Goal: Task Accomplishment & Management: Manage account settings

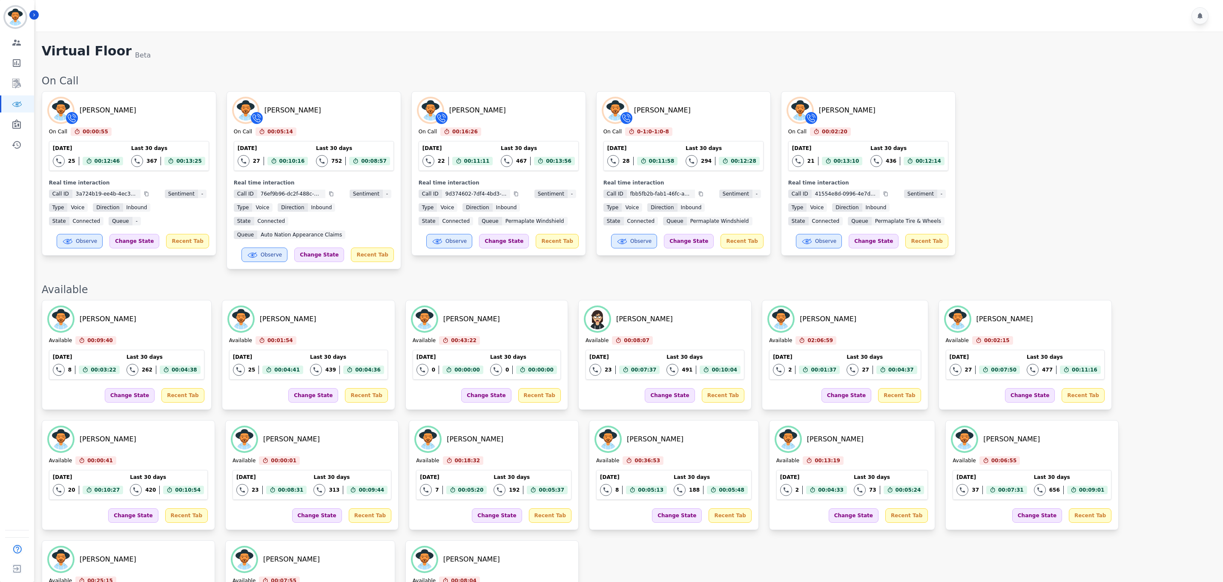
scroll to position [225, 0]
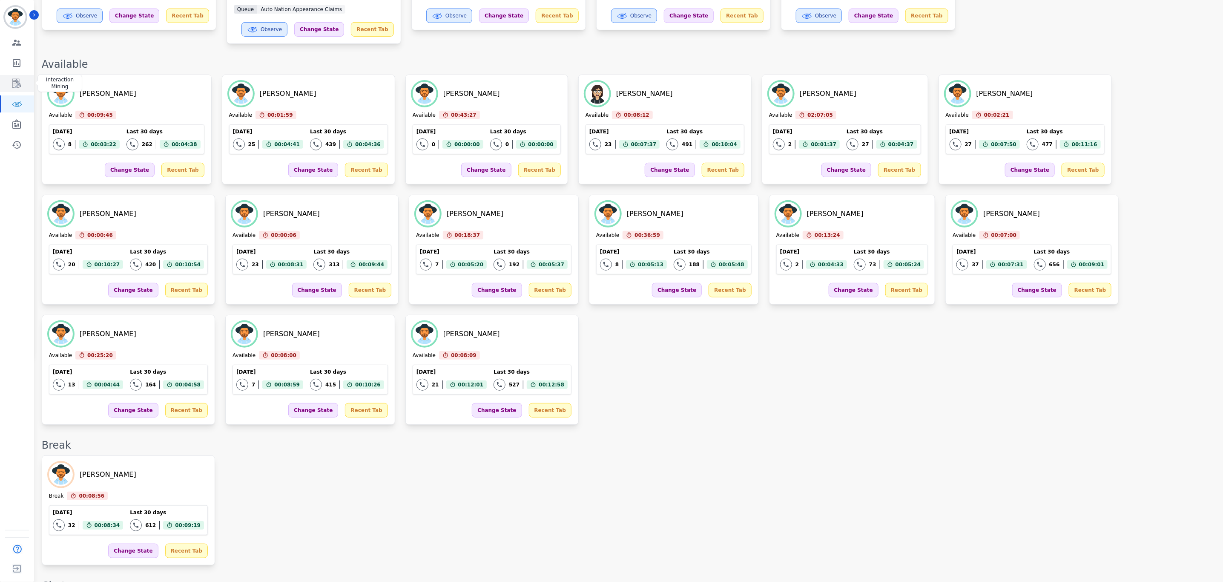
click at [15, 89] on link "Sidebar" at bounding box center [17, 83] width 33 height 17
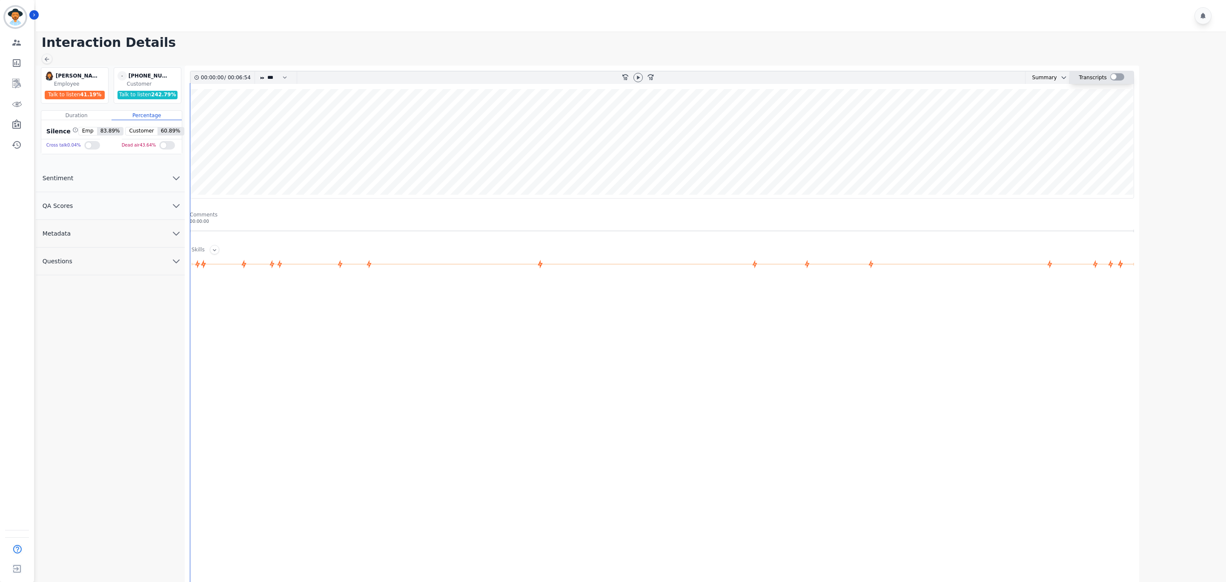
click at [1114, 75] on div at bounding box center [1117, 76] width 14 height 7
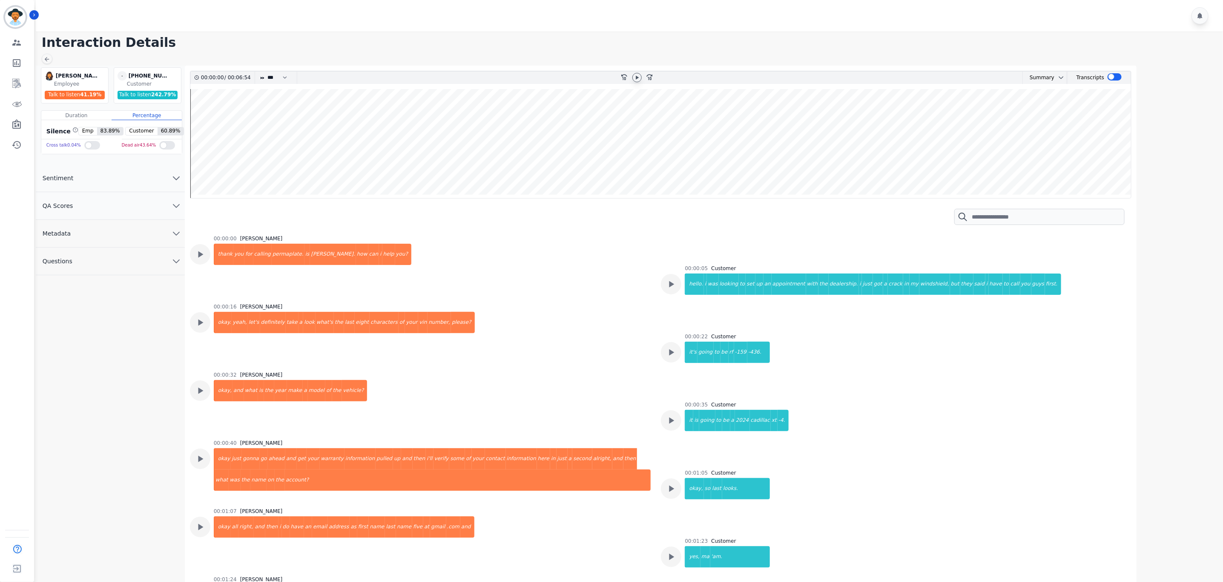
click at [635, 82] on div at bounding box center [637, 78] width 13 height 12
click at [635, 78] on icon at bounding box center [637, 77] width 7 height 7
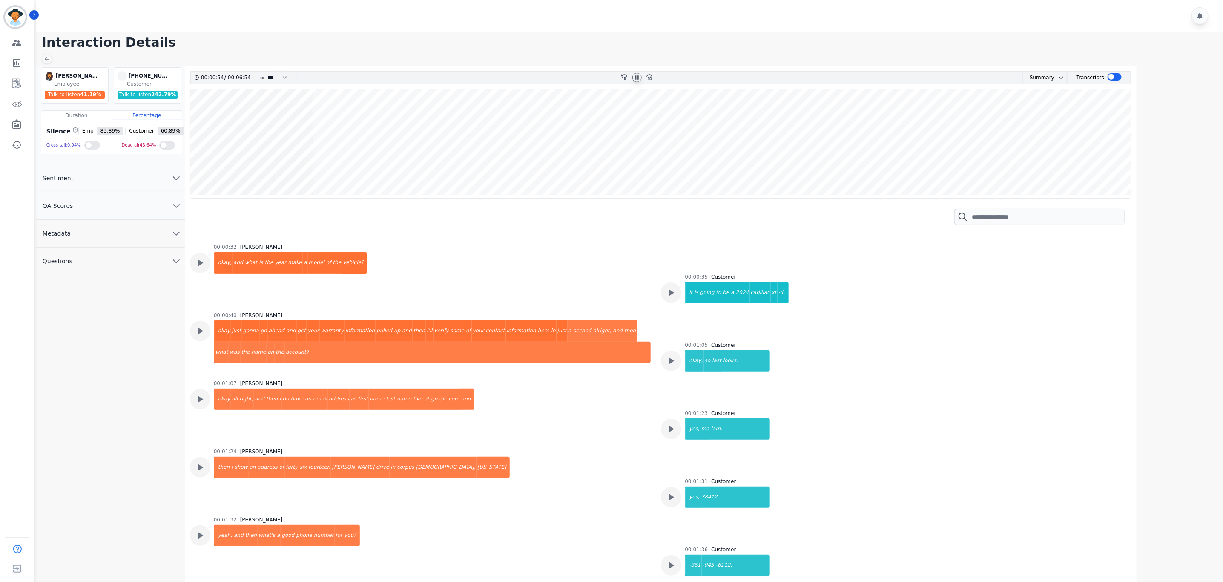
scroll to position [192, 0]
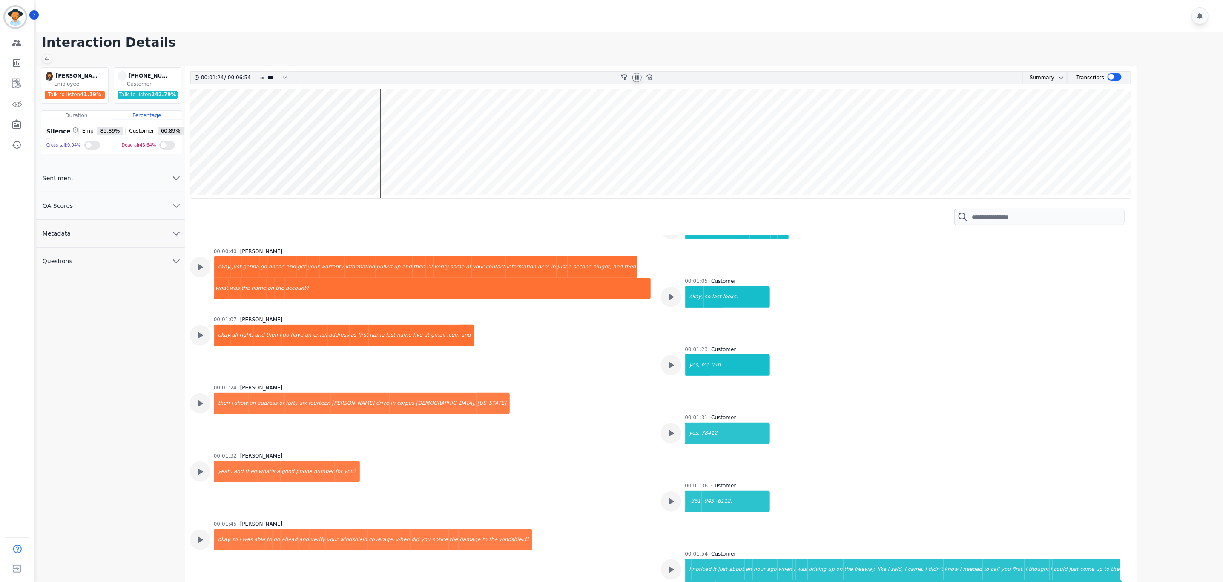
click at [211, 113] on wave at bounding box center [660, 143] width 941 height 109
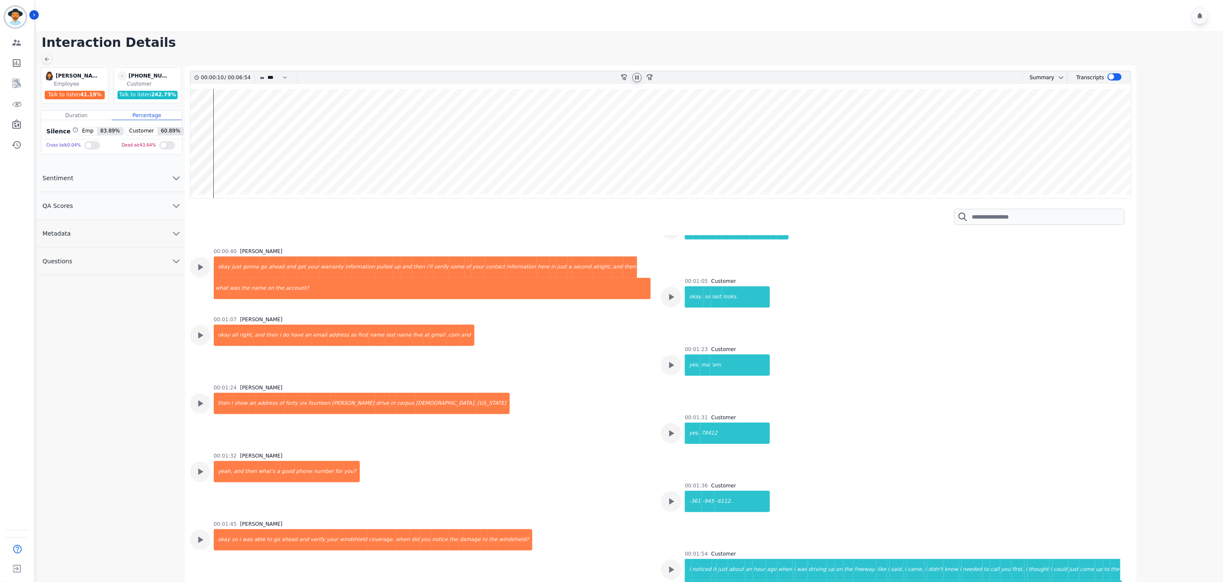
click at [204, 113] on wave at bounding box center [660, 143] width 941 height 109
click at [642, 75] on div at bounding box center [637, 78] width 13 height 12
click at [638, 76] on icon at bounding box center [637, 77] width 7 height 7
click at [636, 78] on icon at bounding box center [637, 77] width 7 height 7
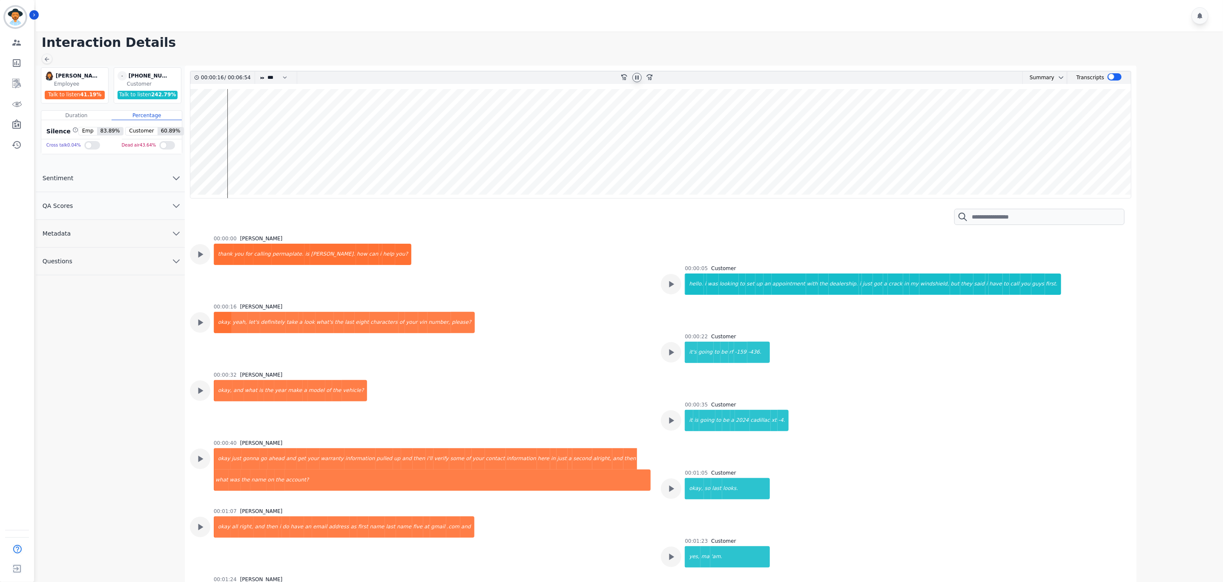
click at [637, 73] on div at bounding box center [636, 77] width 9 height 9
click at [15, 87] on icon "Sidebar" at bounding box center [16, 83] width 9 height 9
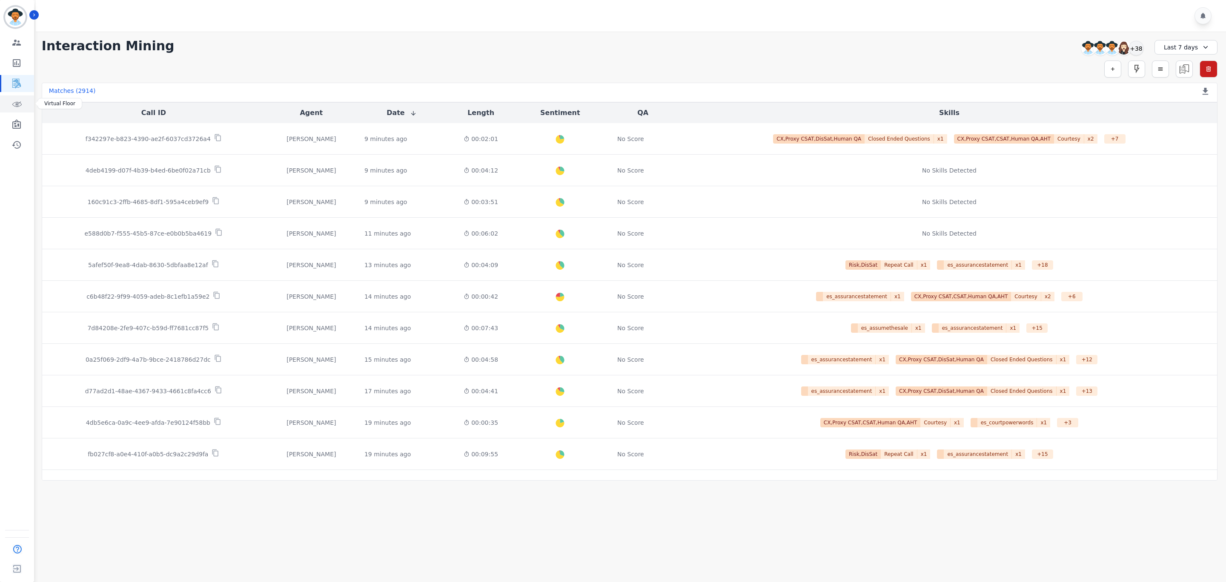
click at [19, 102] on icon "Sidebar" at bounding box center [16, 104] width 10 height 10
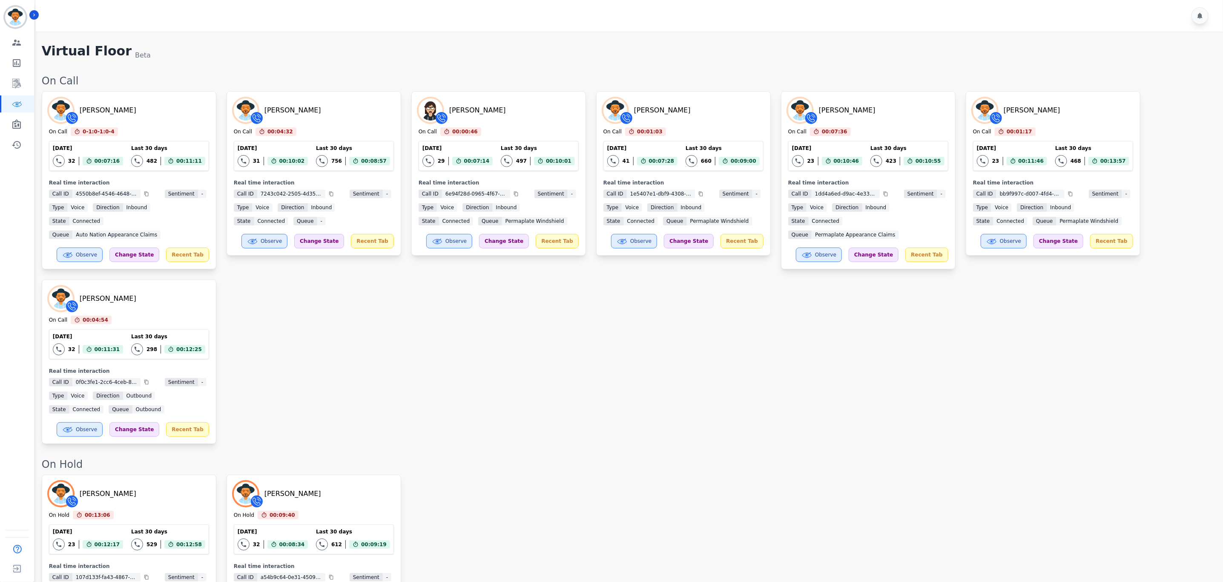
click at [833, 400] on div "[PERSON_NAME] On Call 0-1:0-1:0-4 Current State: On Call [DATE] 32 Total intera…" at bounding box center [628, 267] width 1173 height 353
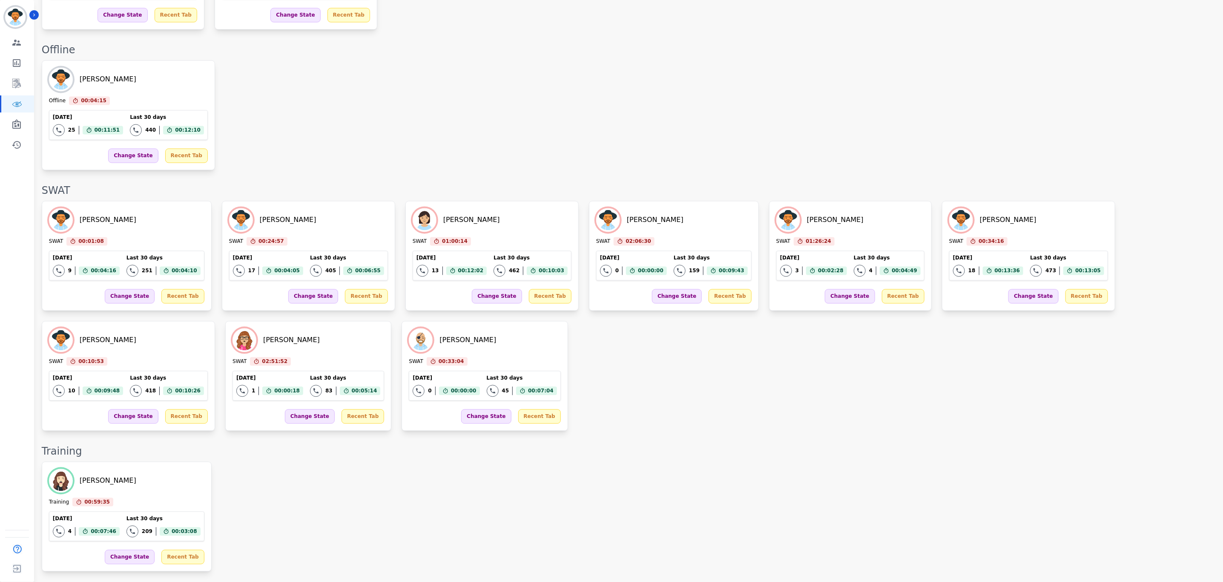
scroll to position [1095, 0]
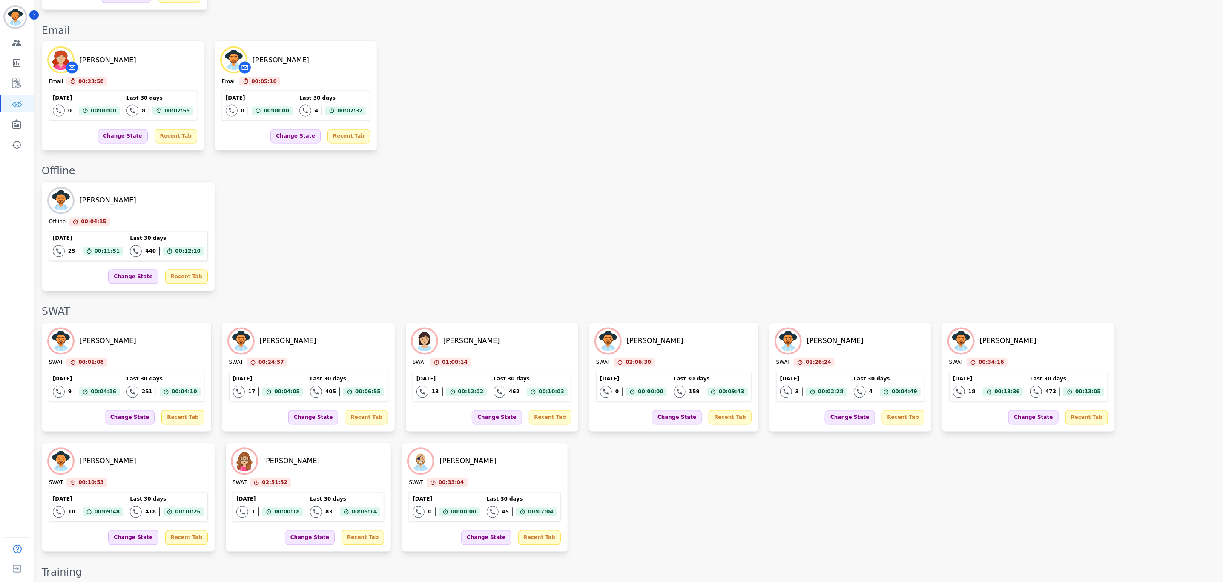
click at [603, 565] on div "Training" at bounding box center [628, 572] width 1173 height 14
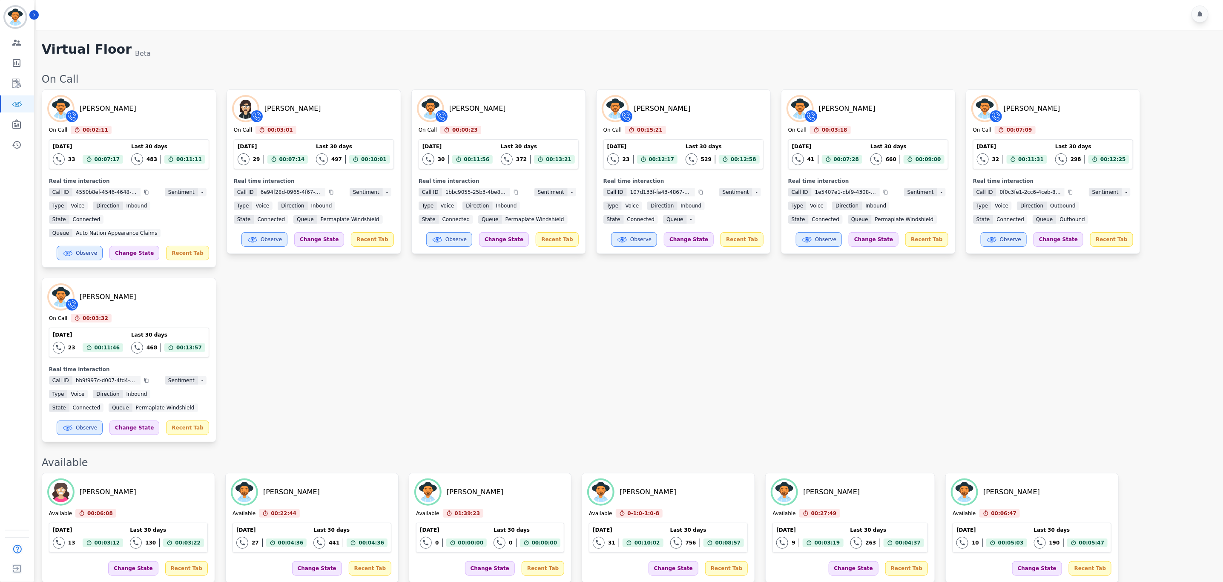
scroll to position [0, 0]
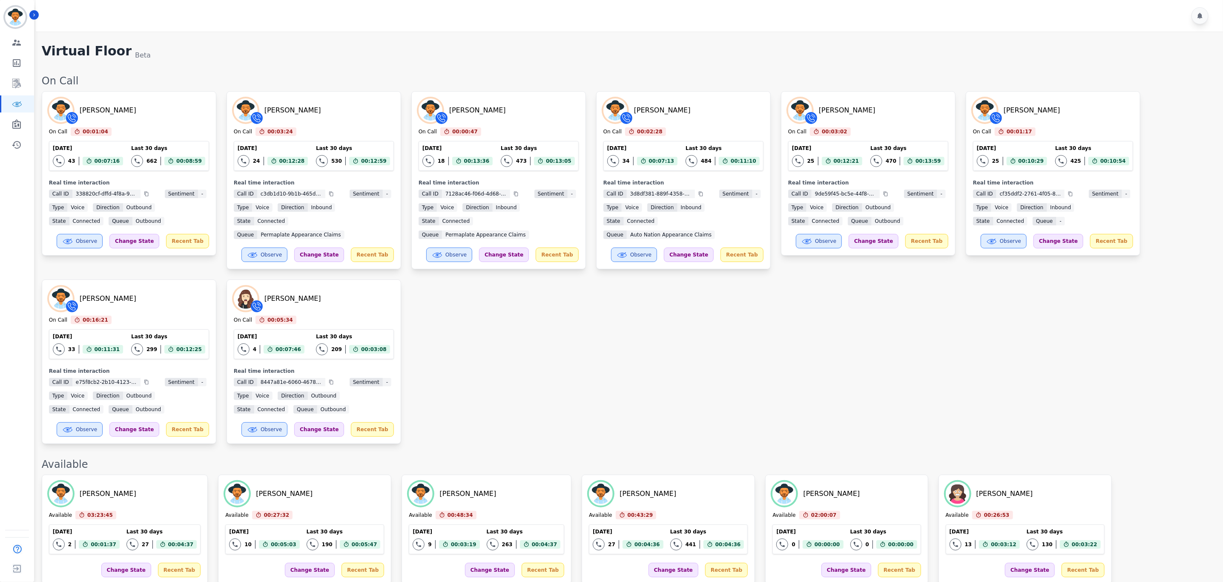
click at [891, 367] on div "[PERSON_NAME] On Call 00:01:04 Current State: On Call [DATE] 43 Total interacti…" at bounding box center [628, 267] width 1173 height 353
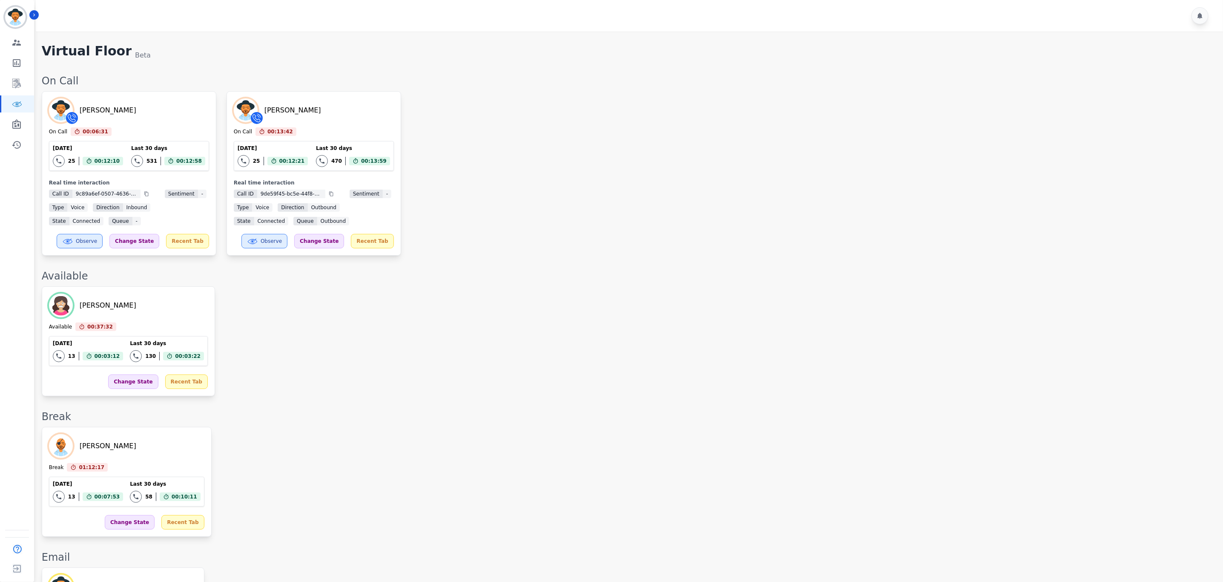
scroll to position [255, 0]
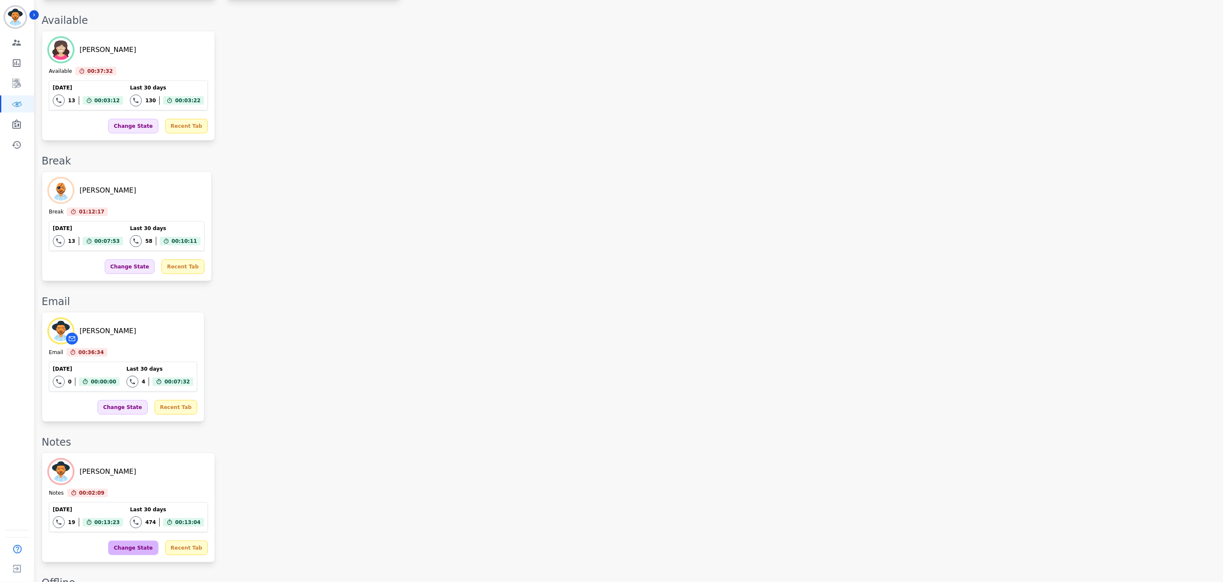
click at [124, 552] on div "Change State" at bounding box center [133, 547] width 50 height 14
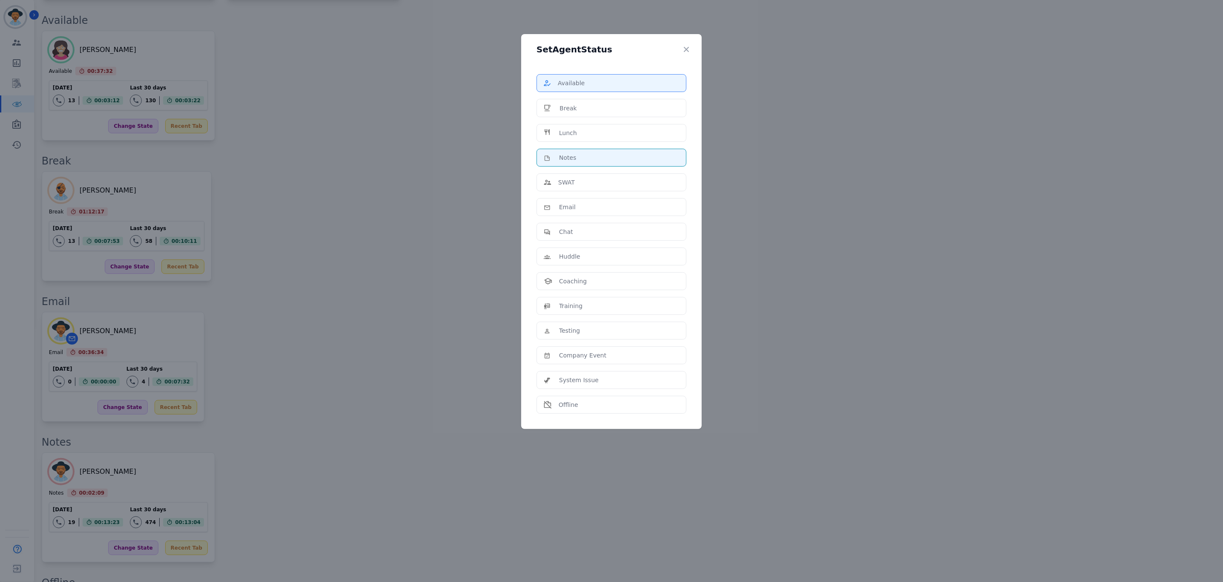
click at [589, 89] on li "Available" at bounding box center [611, 83] width 150 height 18
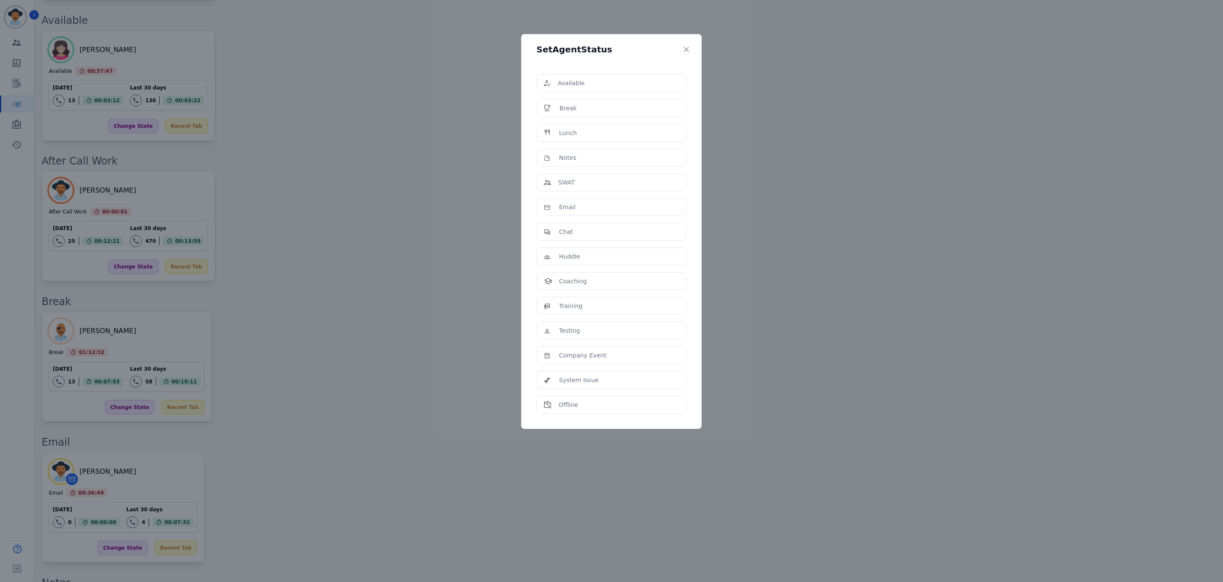
click at [12, 122] on div "Set Agent Status Available Break Lunch Notes SWAT Email Chat Huddle Coaching Tr…" at bounding box center [611, 291] width 1223 height 582
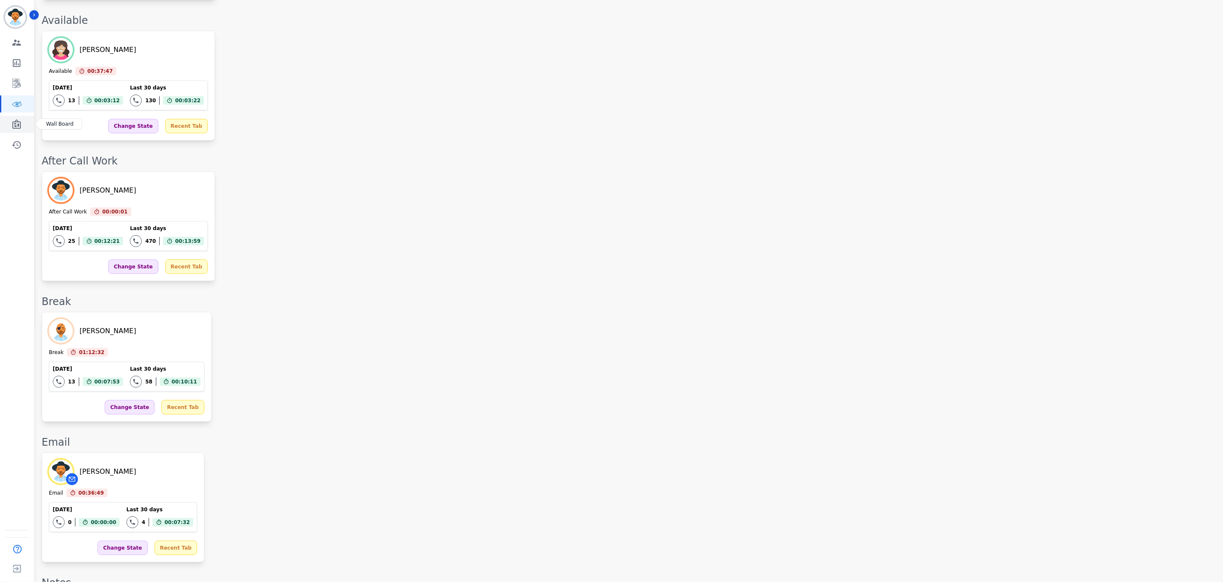
click at [14, 126] on icon "Sidebar" at bounding box center [16, 124] width 10 height 10
